Goal: Book appointment/travel/reservation

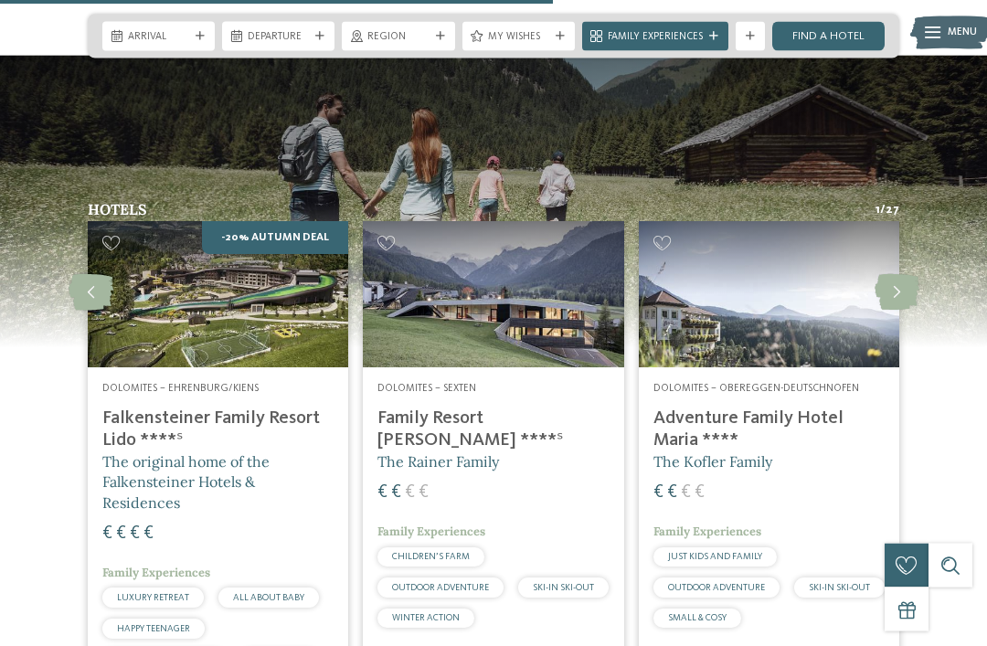
scroll to position [3632, 0]
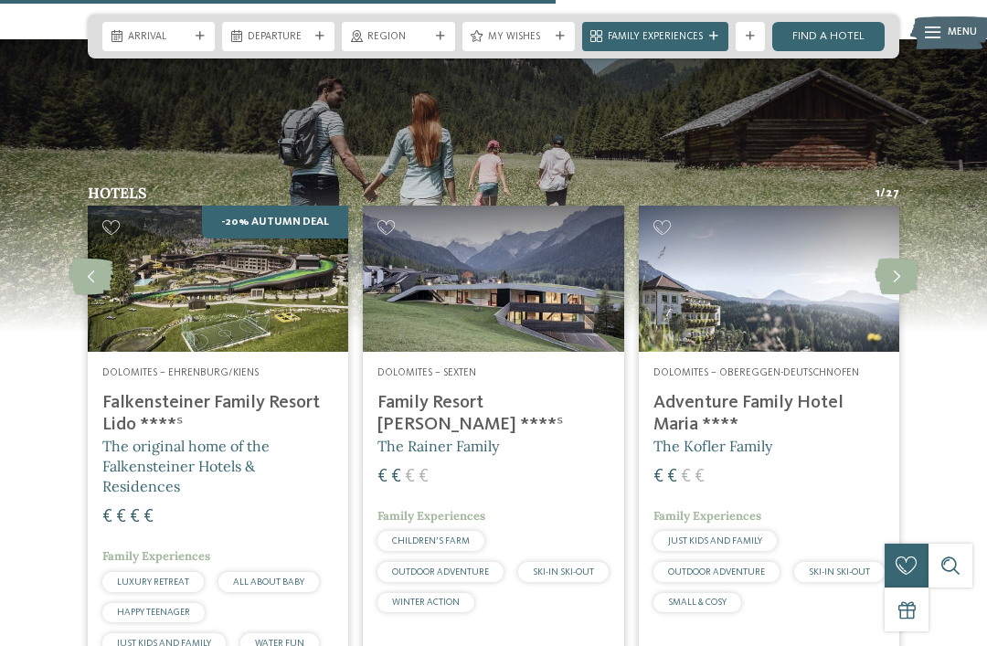
click at [135, 452] on span "The original home of the Falkensteiner Hotels & Residences" at bounding box center [185, 466] width 167 height 59
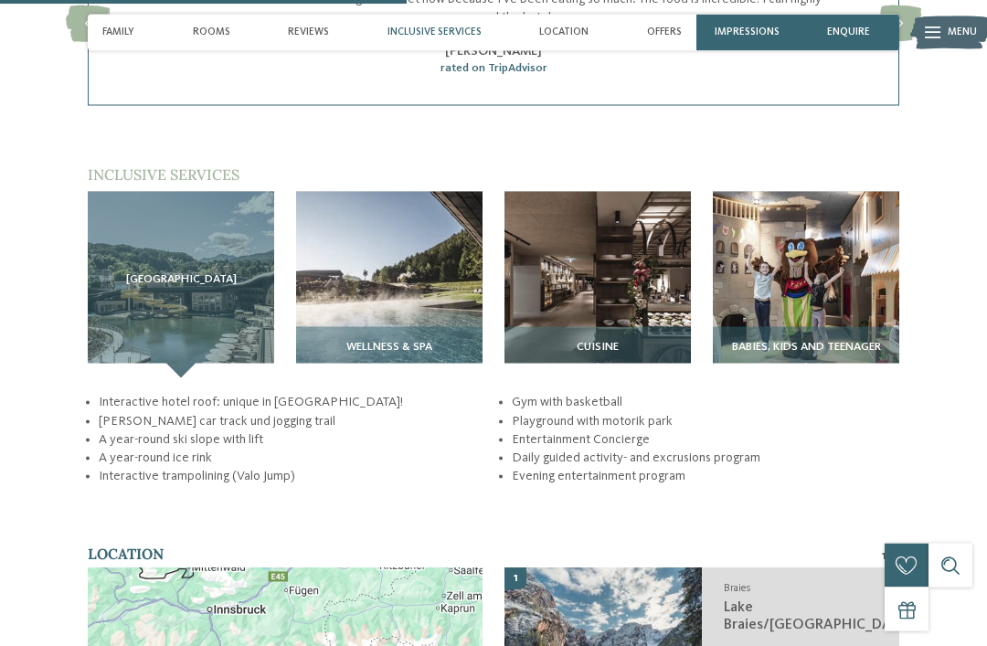
scroll to position [2099, 0]
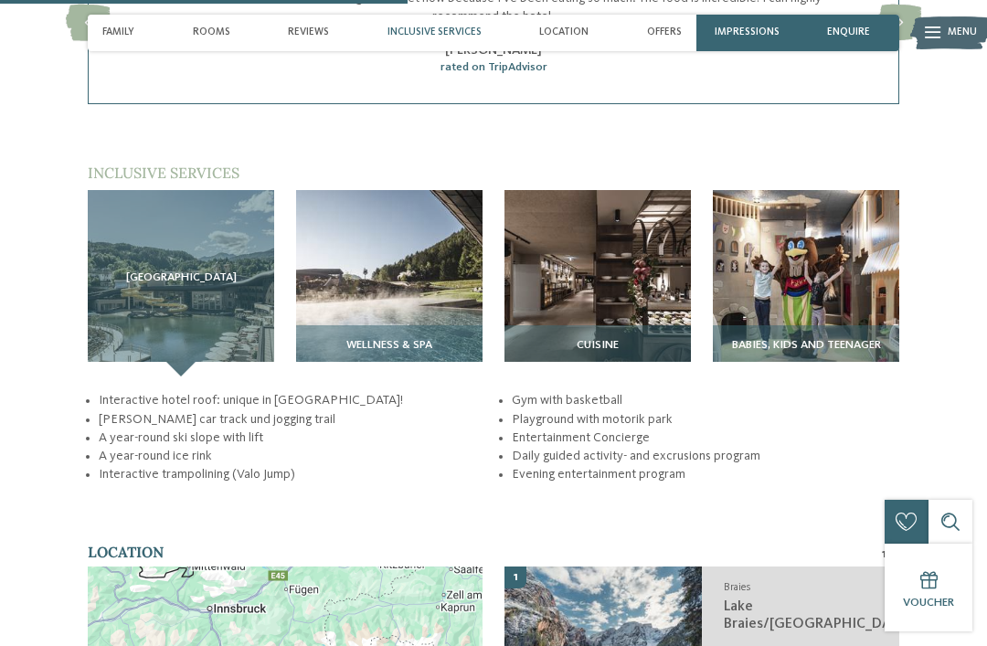
click at [132, 333] on div "[GEOGRAPHIC_DATA]" at bounding box center [181, 283] width 186 height 186
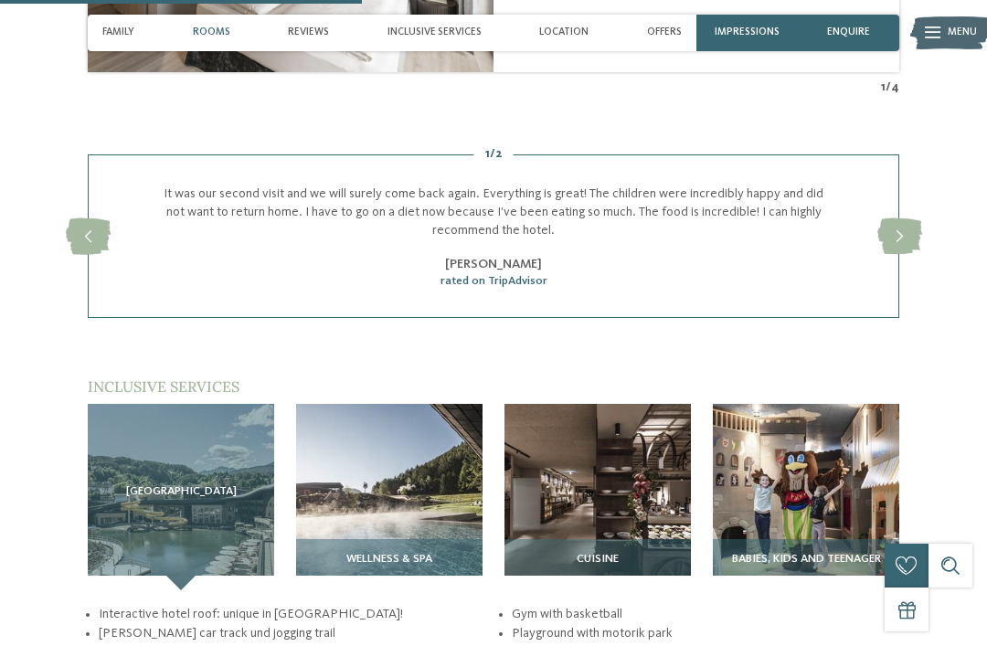
scroll to position [1884, 0]
click at [186, 495] on span "[GEOGRAPHIC_DATA]" at bounding box center [181, 492] width 111 height 13
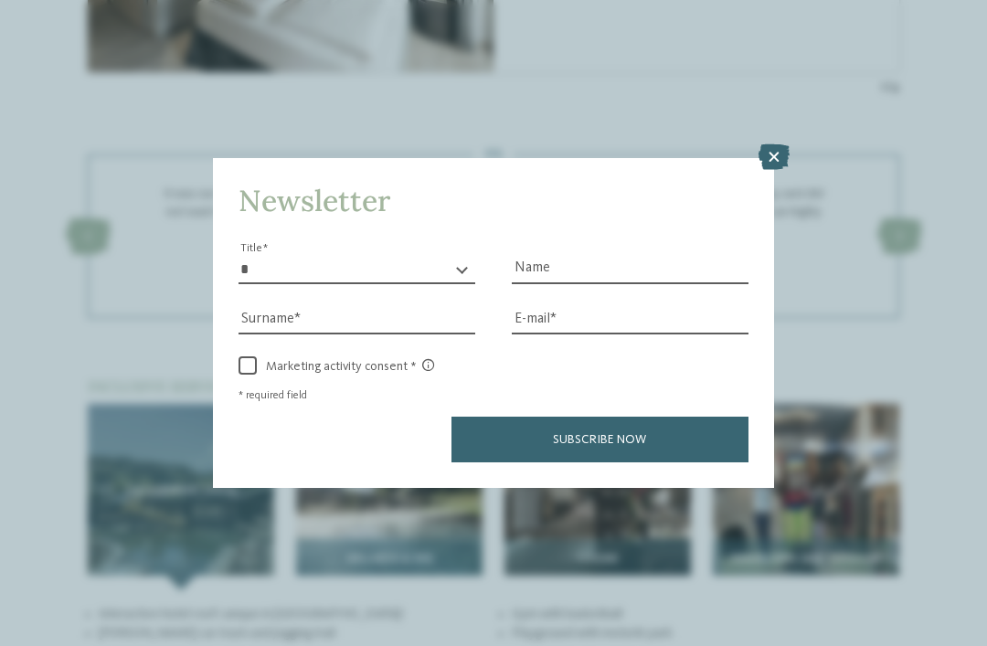
click at [775, 144] on icon at bounding box center [774, 157] width 31 height 26
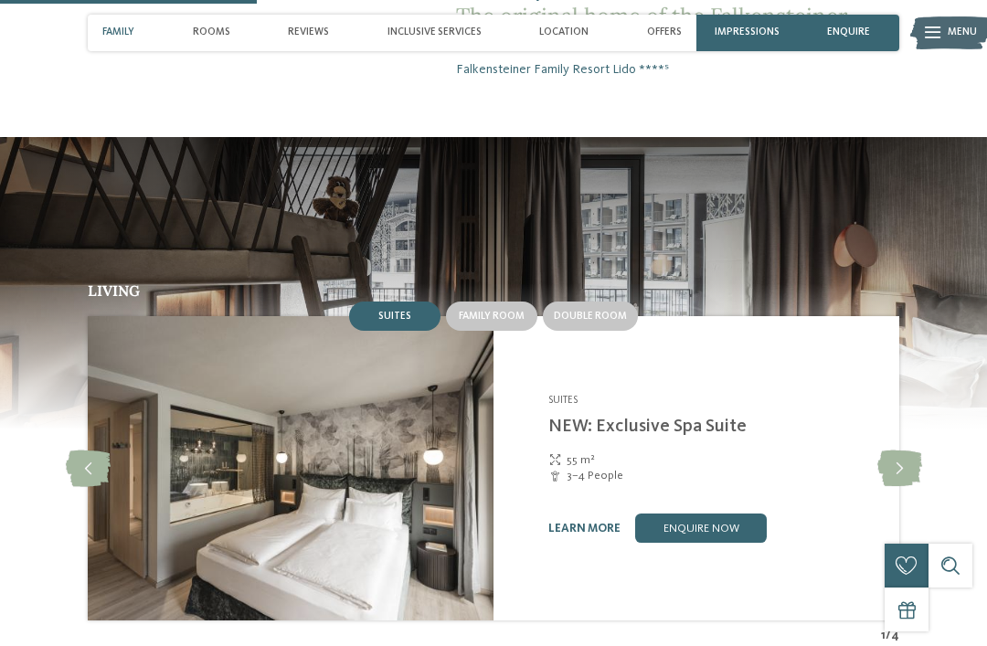
scroll to position [1335, 0]
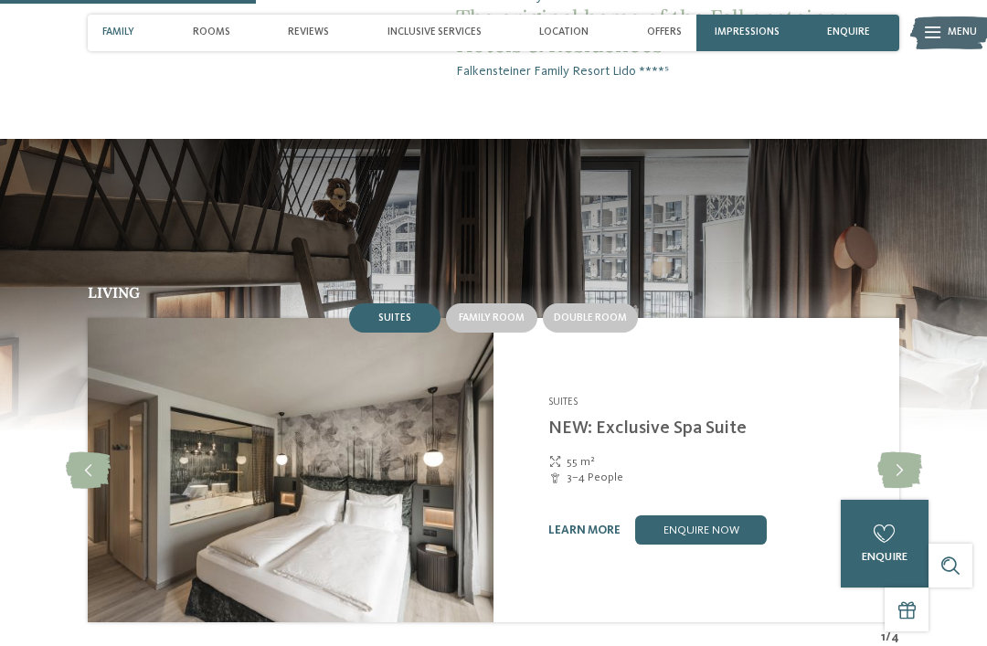
click at [493, 324] on span "Family room" at bounding box center [492, 318] width 66 height 11
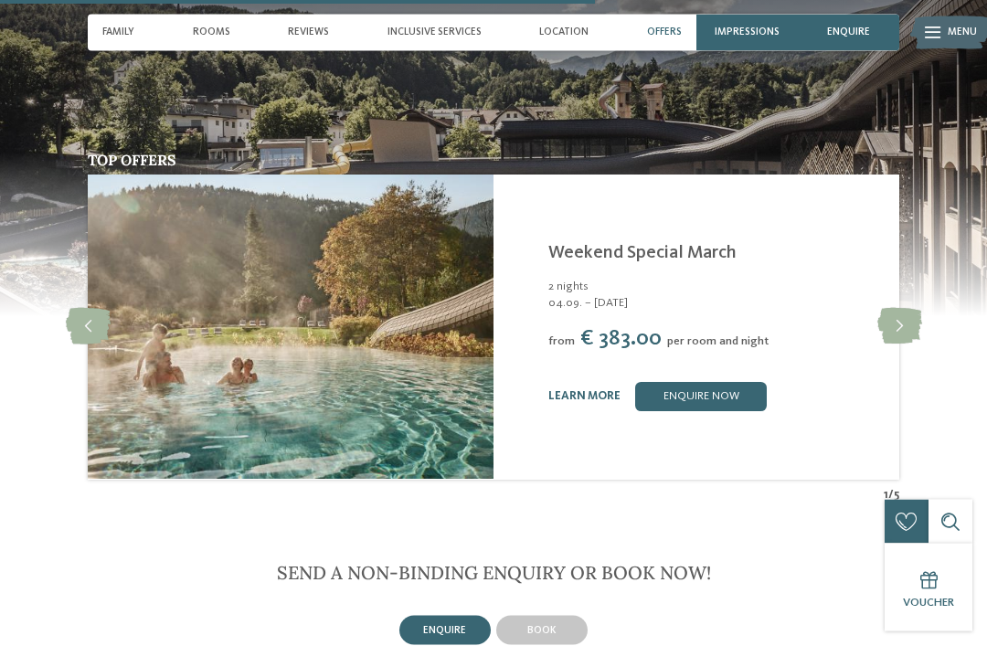
scroll to position [3076, 0]
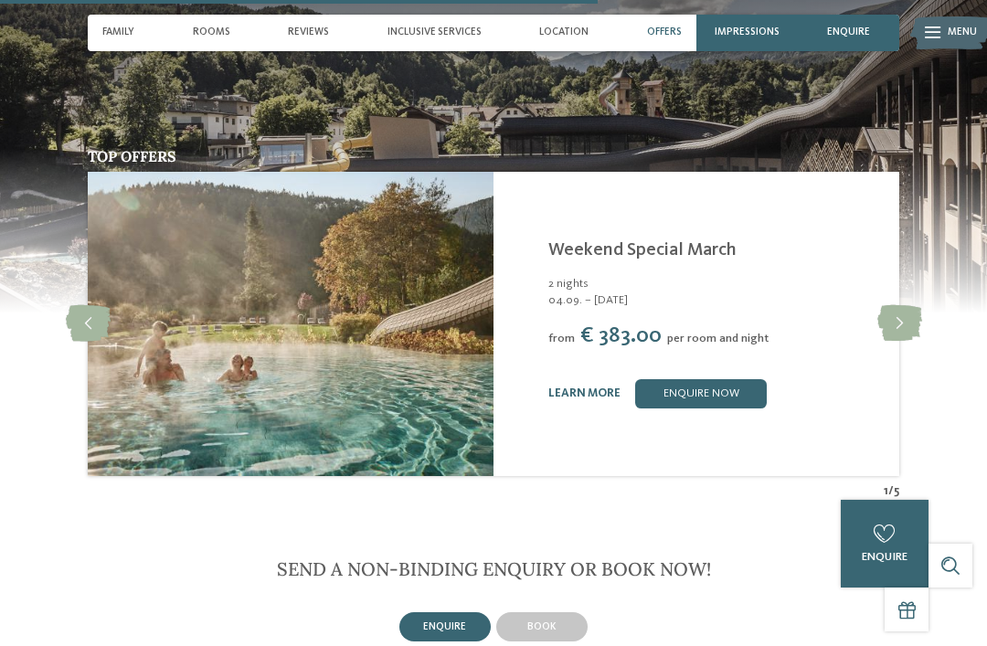
click at [592, 306] on span "04.09. – [DATE]" at bounding box center [714, 301] width 333 height 16
click at [438, 633] on span "enquire" at bounding box center [444, 627] width 43 height 11
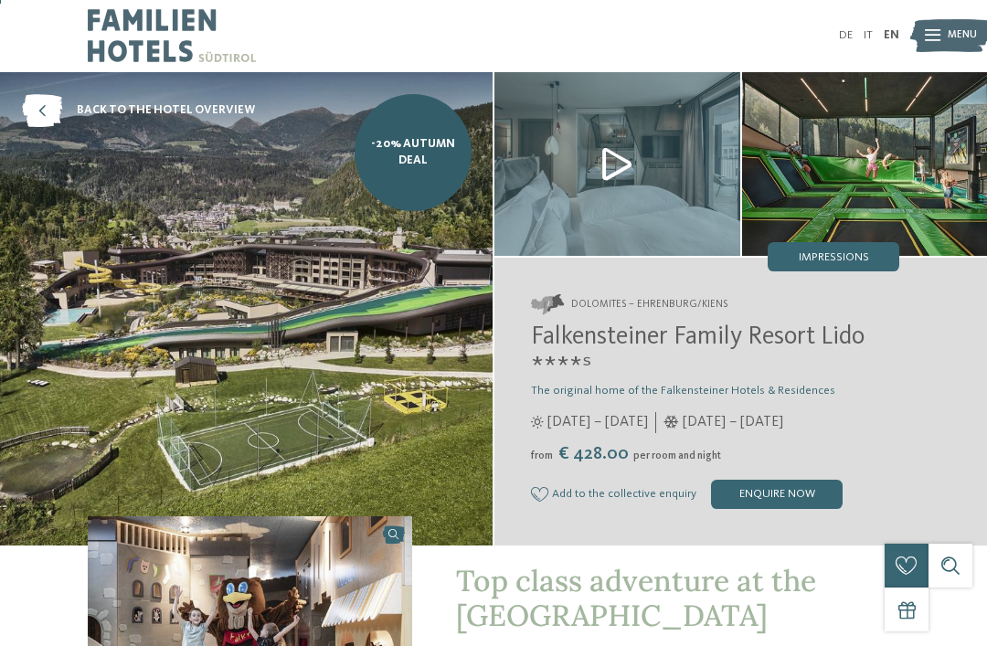
scroll to position [0, 0]
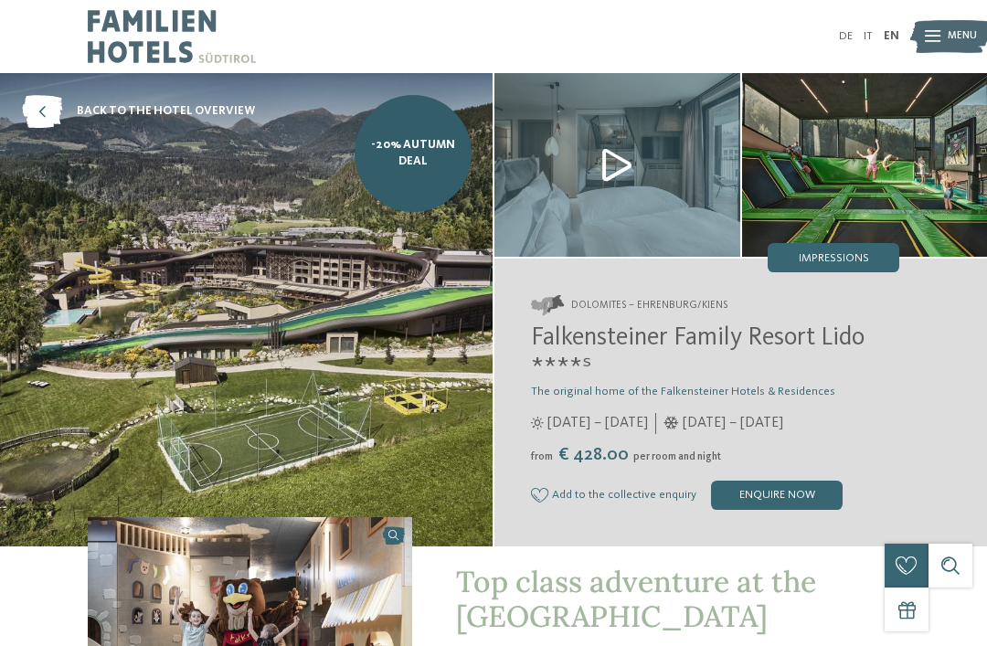
click at [36, 102] on icon at bounding box center [42, 111] width 40 height 33
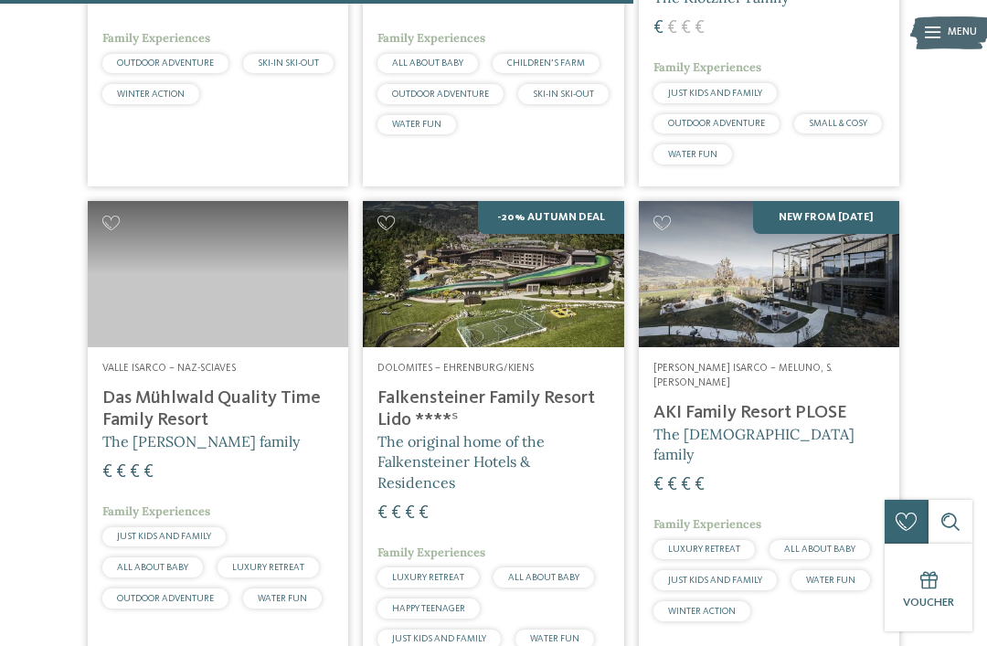
scroll to position [3001, 0]
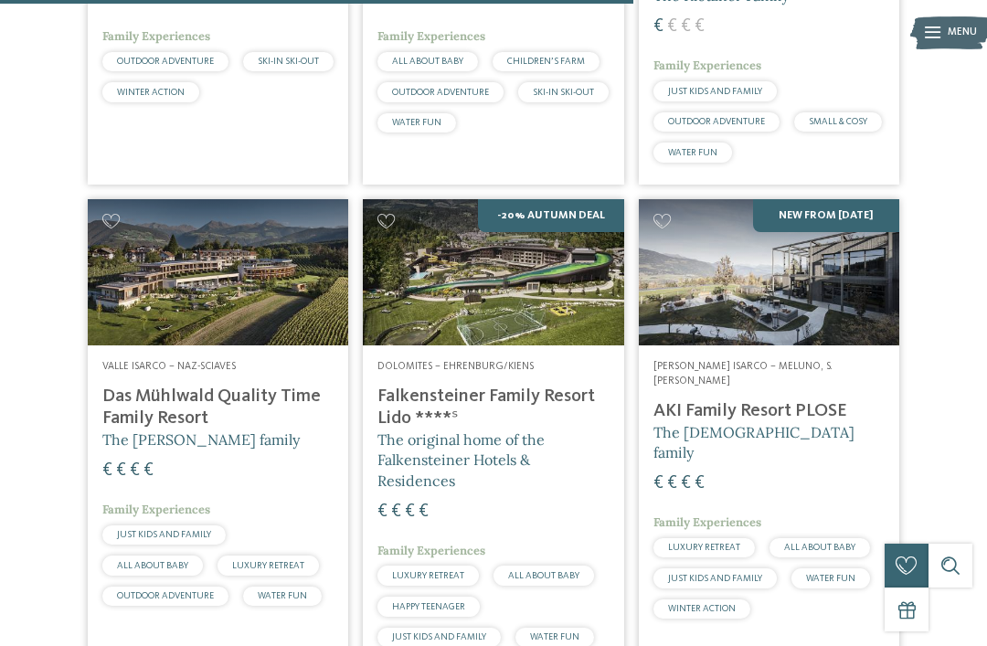
click at [431, 386] on h4 "Falkensteiner Family Resort Lido ****ˢ" at bounding box center [493, 408] width 231 height 44
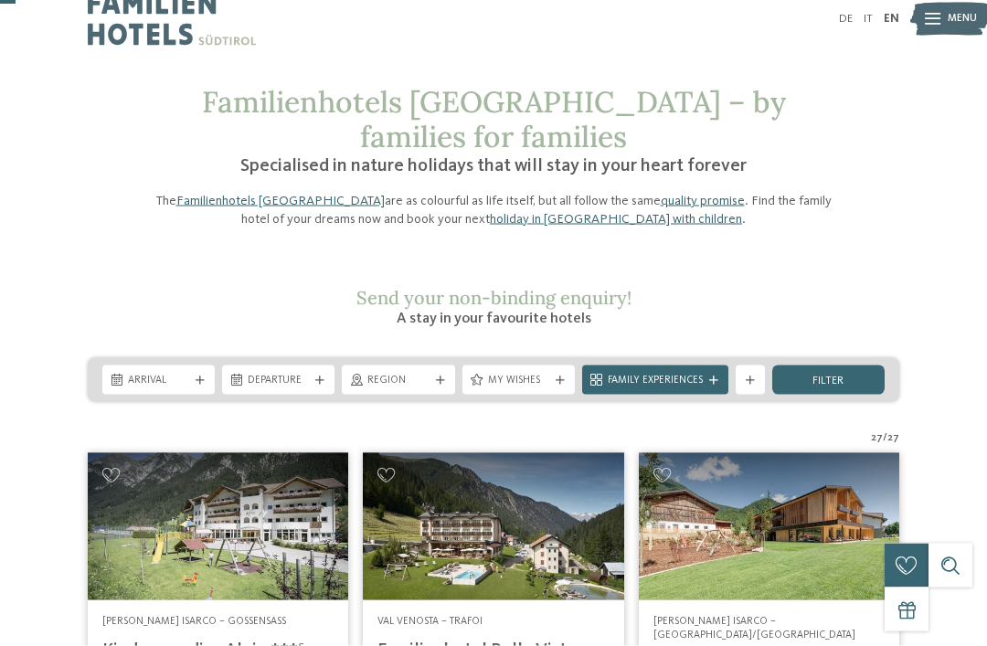
scroll to position [0, 0]
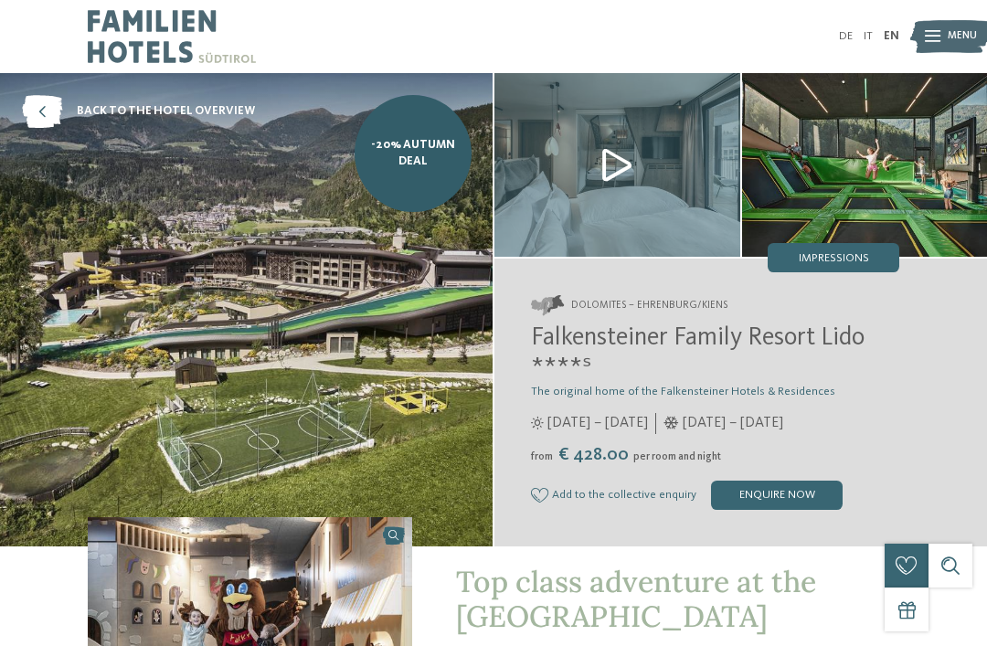
click at [624, 173] on img at bounding box center [618, 165] width 246 height 184
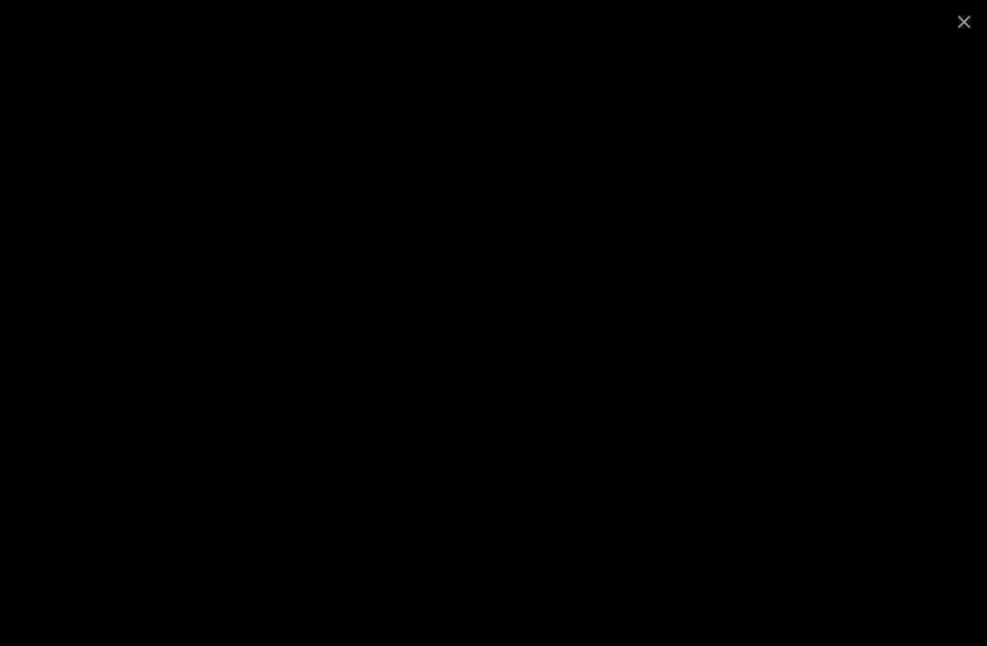
click at [949, 30] on span at bounding box center [965, 21] width 46 height 43
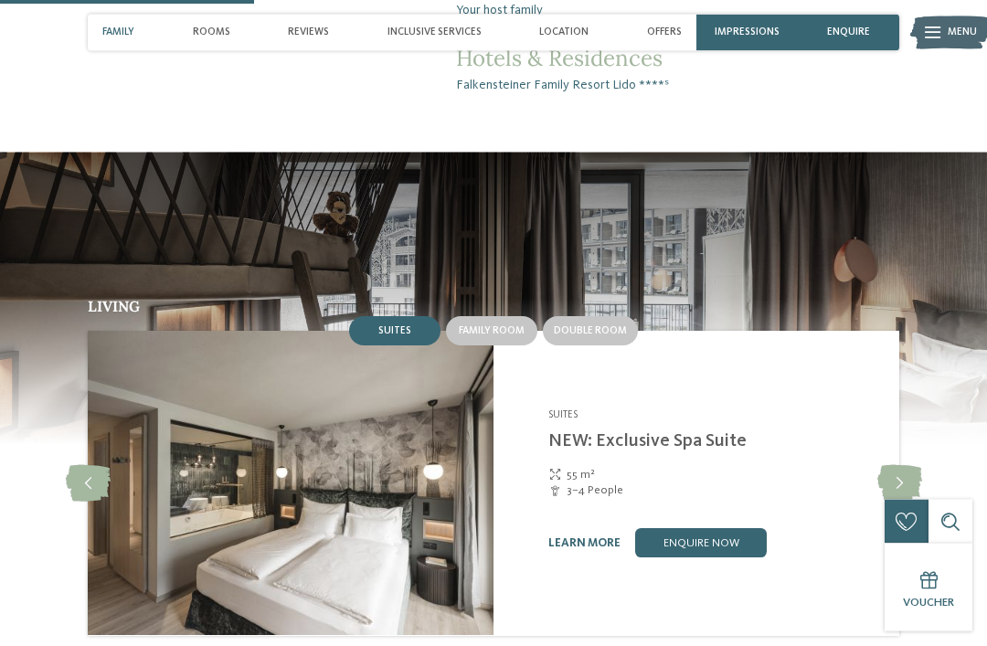
scroll to position [1322, 0]
